Goal: Information Seeking & Learning: Learn about a topic

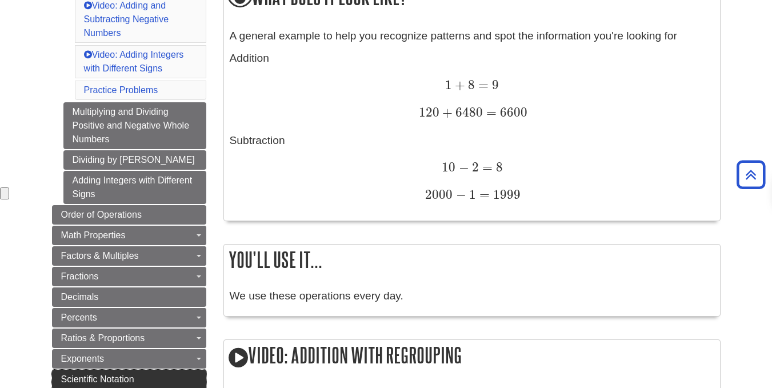
scroll to position [457, 0]
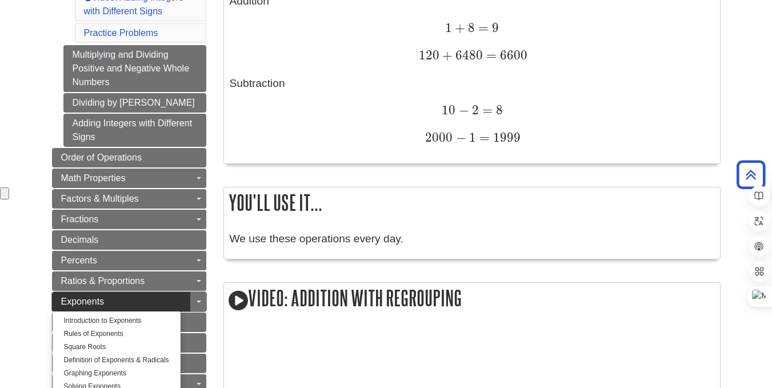
click at [61, 298] on span "Exponents" at bounding box center [82, 301] width 43 height 10
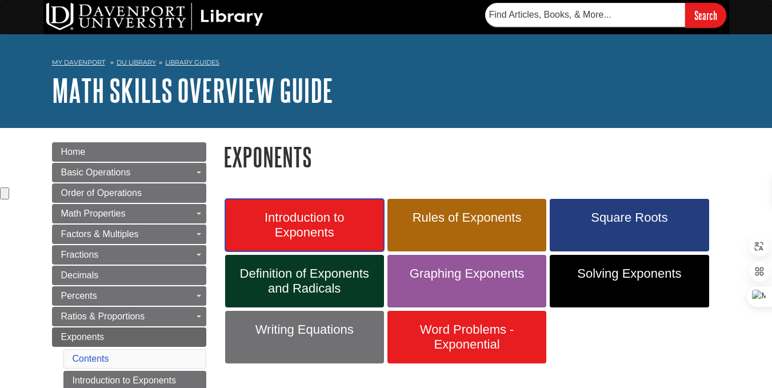
click at [262, 220] on span "Introduction to Exponents" at bounding box center [305, 225] width 142 height 30
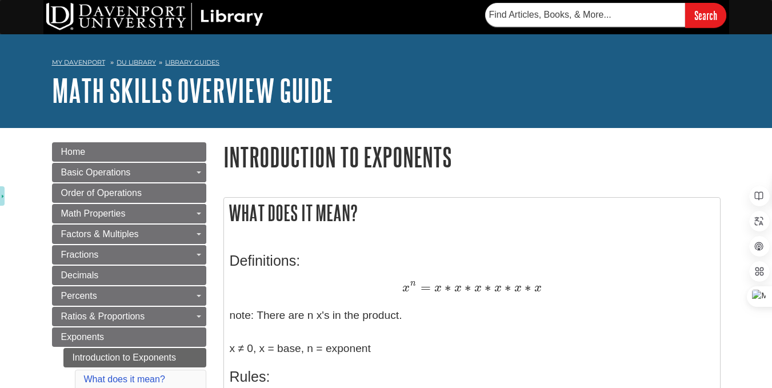
click at [598, 207] on h2 "What does it mean?" at bounding box center [472, 213] width 496 height 30
